Goal: Navigation & Orientation: Find specific page/section

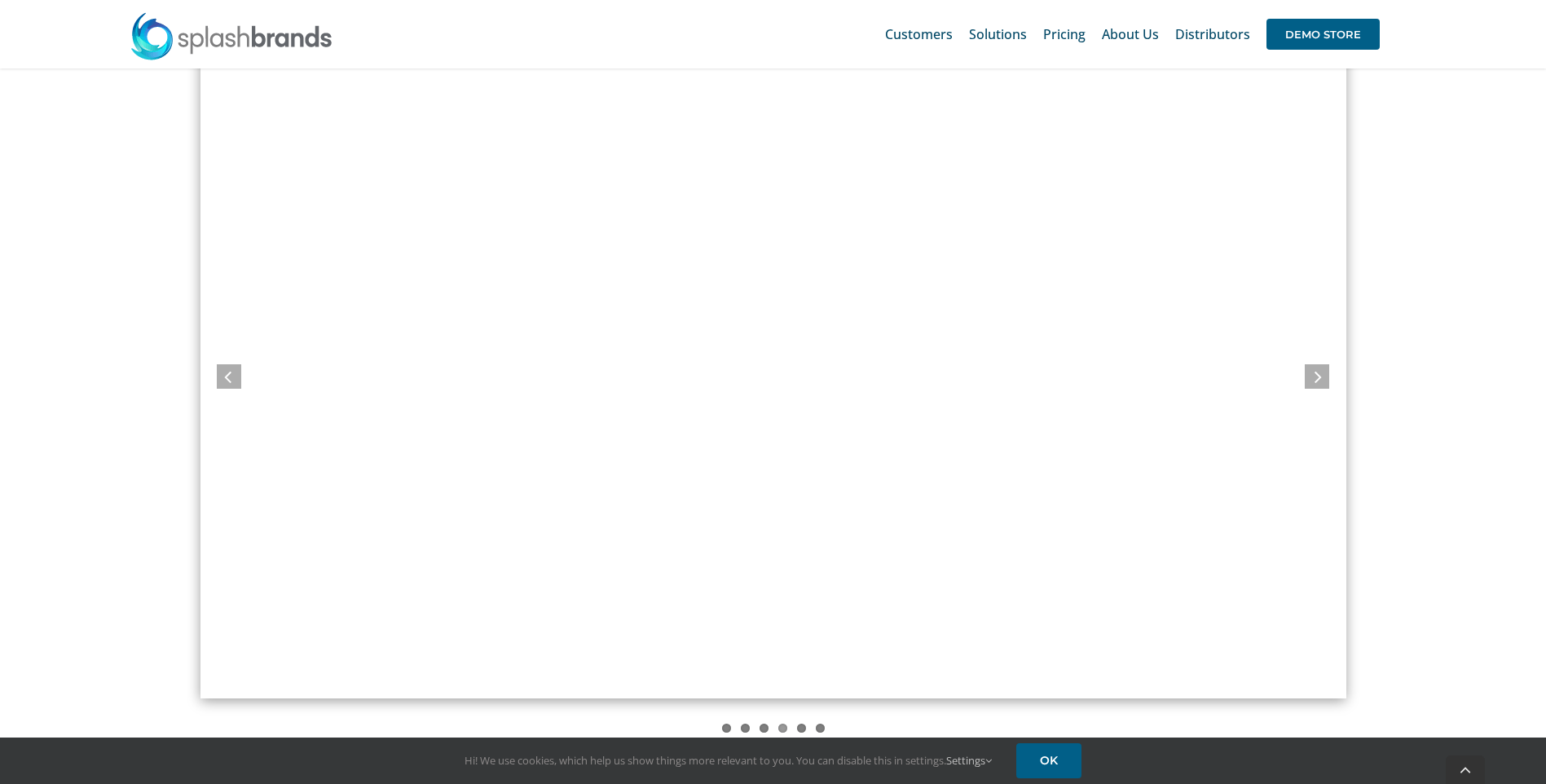
scroll to position [1548, 0]
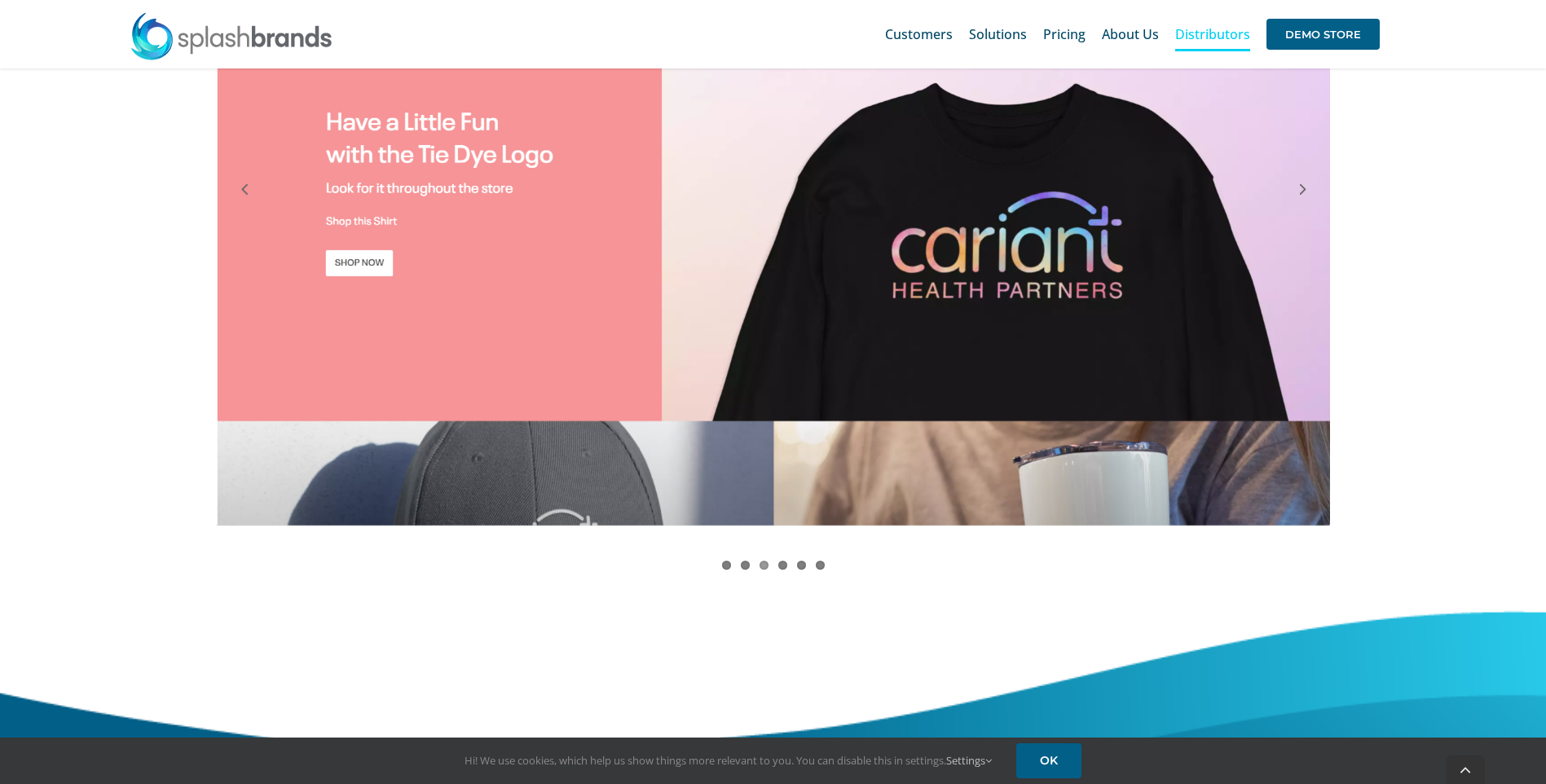
click at [1187, 43] on link "Distributors" at bounding box center [1212, 34] width 75 height 52
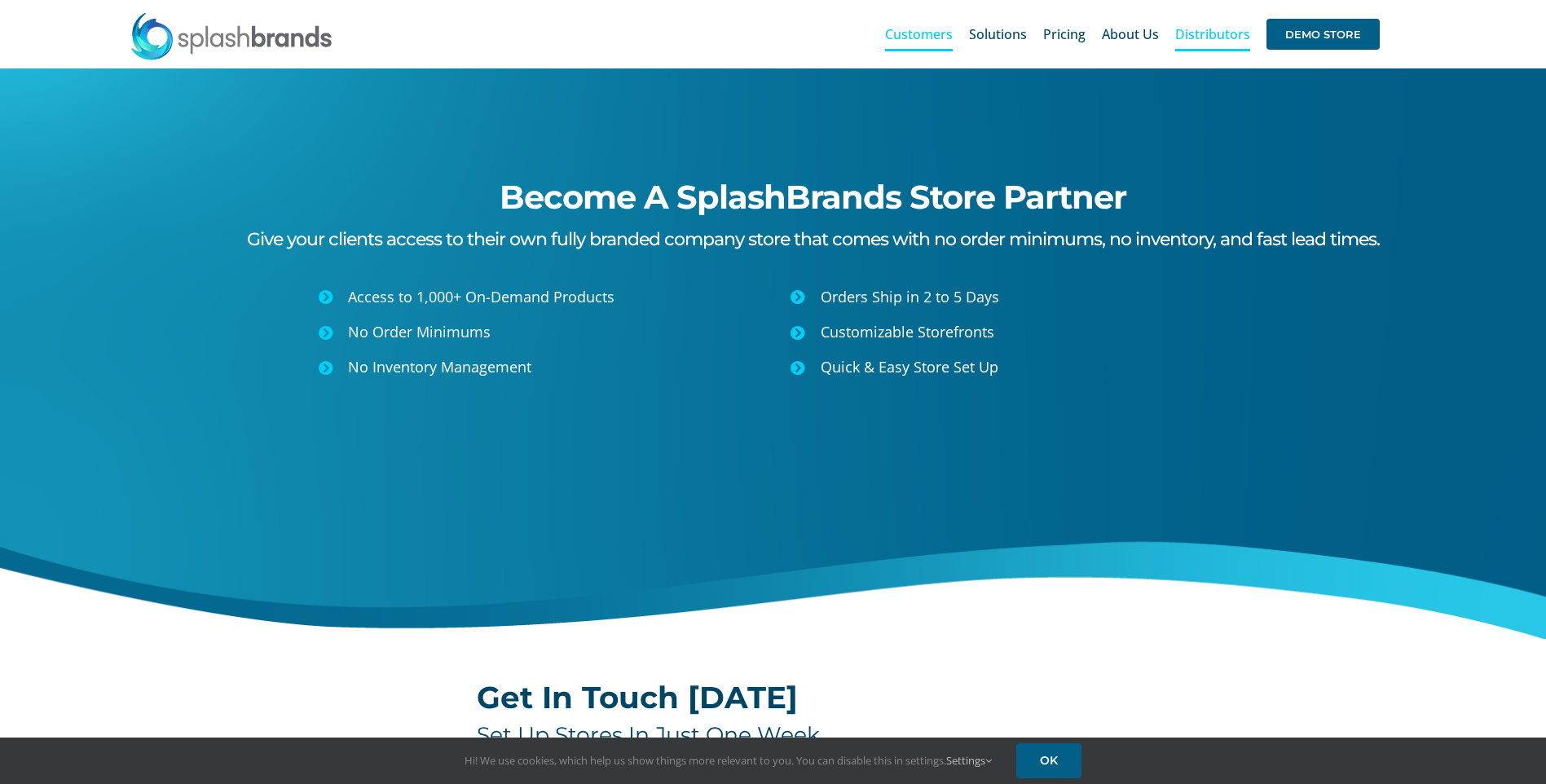
click at [923, 35] on span "Customers" at bounding box center [918, 34] width 67 height 13
